Goal: Transaction & Acquisition: Purchase product/service

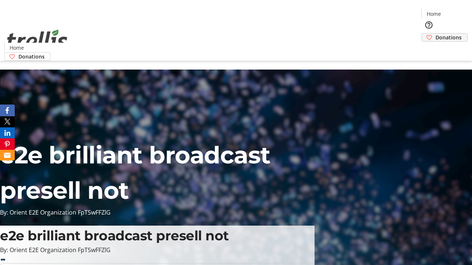
click at [435, 34] on span "Donations" at bounding box center [448, 38] width 26 height 8
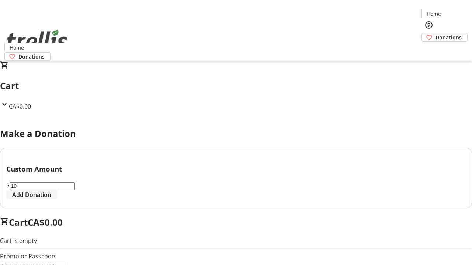
click at [51, 199] on span "Add Donation" at bounding box center [31, 195] width 39 height 9
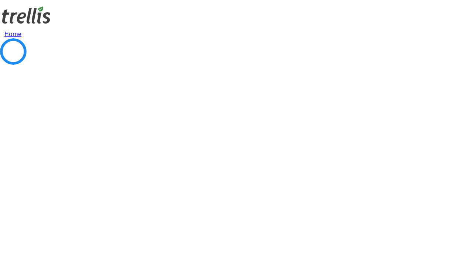
select select "CA"
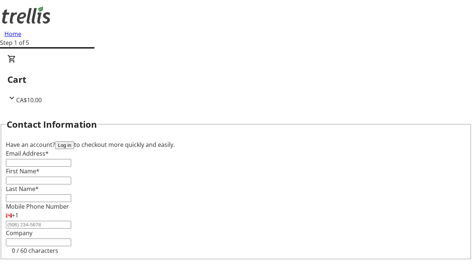
click at [74, 142] on button "Log in" at bounding box center [64, 146] width 19 height 8
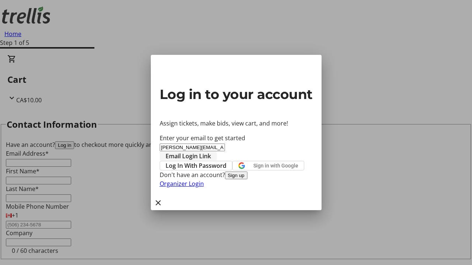
type input "[PERSON_NAME][EMAIL_ADDRESS][DOMAIN_NAME]"
click at [211, 152] on span "Email Login Link" at bounding box center [187, 156] width 45 height 9
